Goal: Task Accomplishment & Management: Use online tool/utility

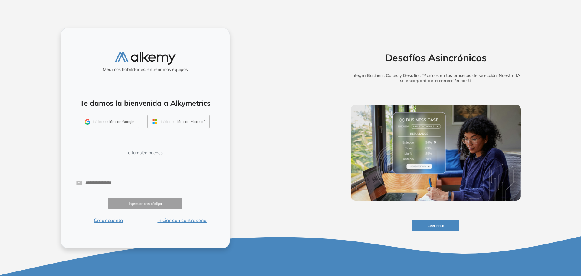
click at [173, 222] on button "Iniciar con contraseña" at bounding box center [182, 219] width 74 height 7
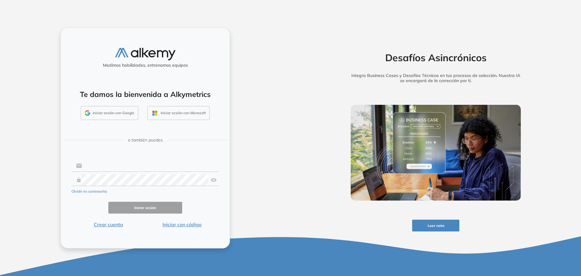
type input "**********"
click at [144, 209] on button "Iniciar sesión" at bounding box center [145, 208] width 74 height 12
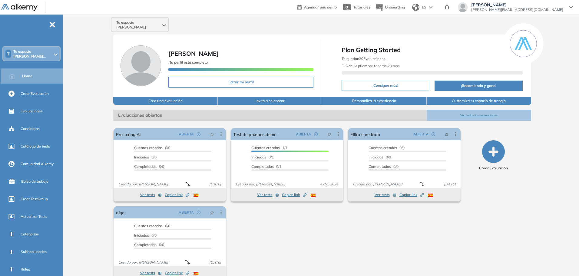
click at [27, 49] on div "T Tu espacio [PERSON_NAME]..." at bounding box center [31, 54] width 57 height 15
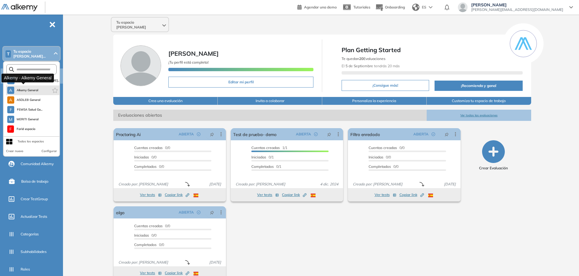
click at [29, 90] on span "Alkemy General" at bounding box center [28, 90] width 22 height 5
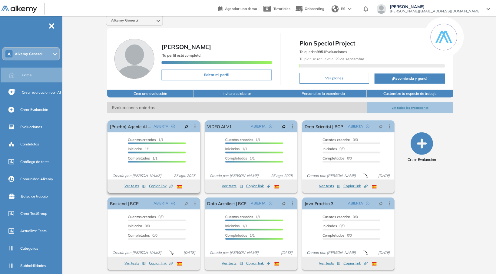
scroll to position [7, 0]
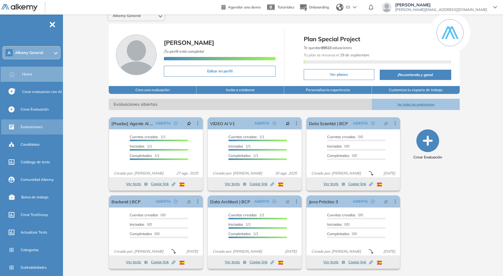
click at [36, 127] on span "Evaluaciones" at bounding box center [32, 126] width 22 height 5
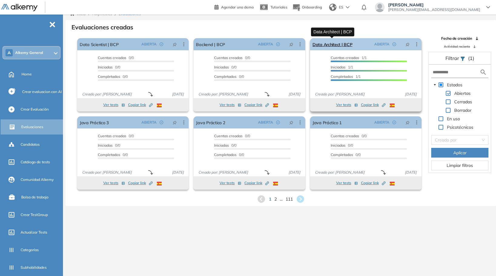
click at [338, 46] on link "Data Architect | BCP" at bounding box center [332, 44] width 40 height 12
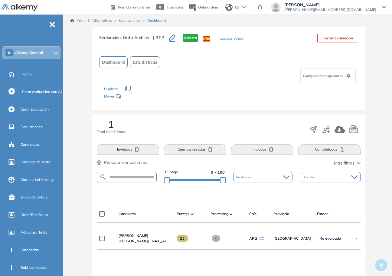
click at [225, 37] on button "Ver evaluación" at bounding box center [231, 39] width 23 height 6
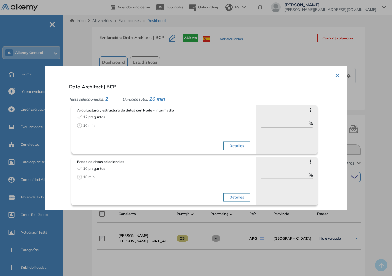
click at [303, 50] on div at bounding box center [196, 138] width 392 height 276
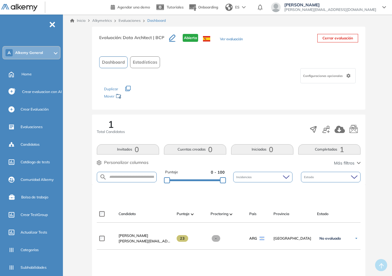
click at [235, 40] on button "Ver evaluación" at bounding box center [231, 39] width 23 height 6
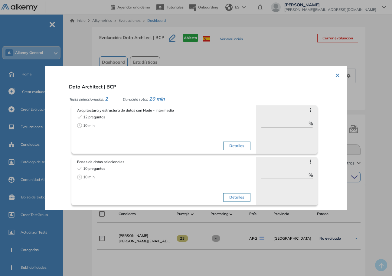
click at [208, 130] on div "Detalles" at bounding box center [207, 133] width 85 height 38
click at [161, 131] on div "12 preguntas 10 min" at bounding box center [119, 133] width 85 height 38
click at [233, 143] on button "Detalles" at bounding box center [236, 145] width 27 height 8
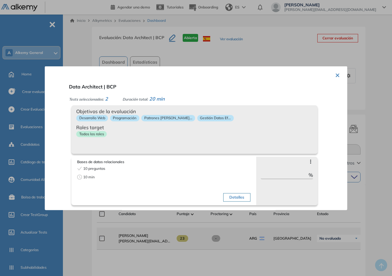
click at [181, 244] on div at bounding box center [196, 138] width 392 height 276
